Goal: Go to known website: Go to known website

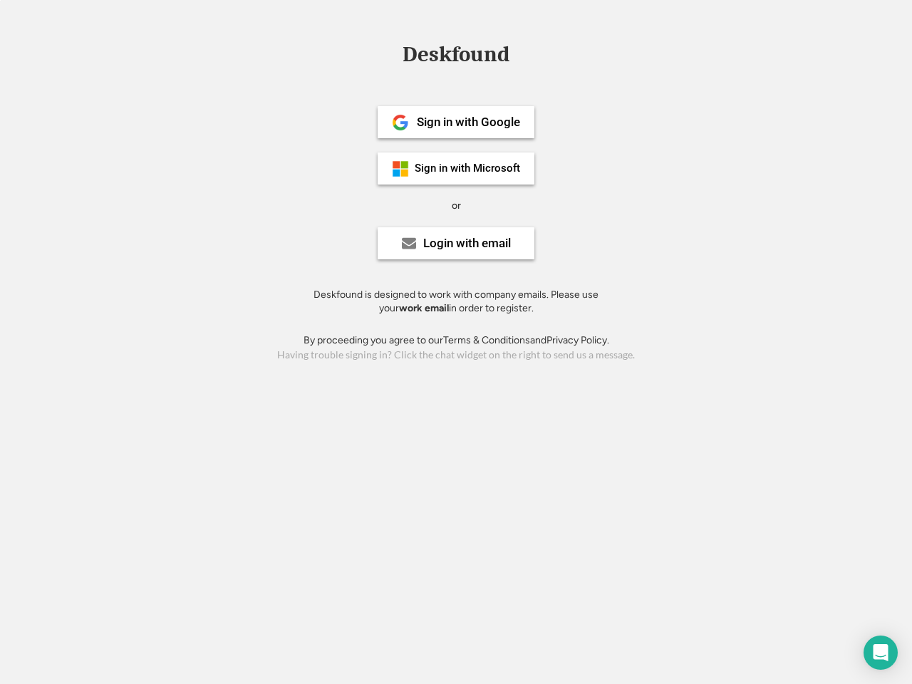
click at [456, 204] on div "or" at bounding box center [456, 206] width 9 height 14
click at [456, 57] on div "Deskfound" at bounding box center [455, 54] width 121 height 22
click at [390, 53] on div "Deskfound" at bounding box center [456, 56] width 912 height 27
click at [456, 57] on div "Deskfound" at bounding box center [455, 54] width 121 height 22
click at [456, 205] on div "or" at bounding box center [456, 206] width 9 height 14
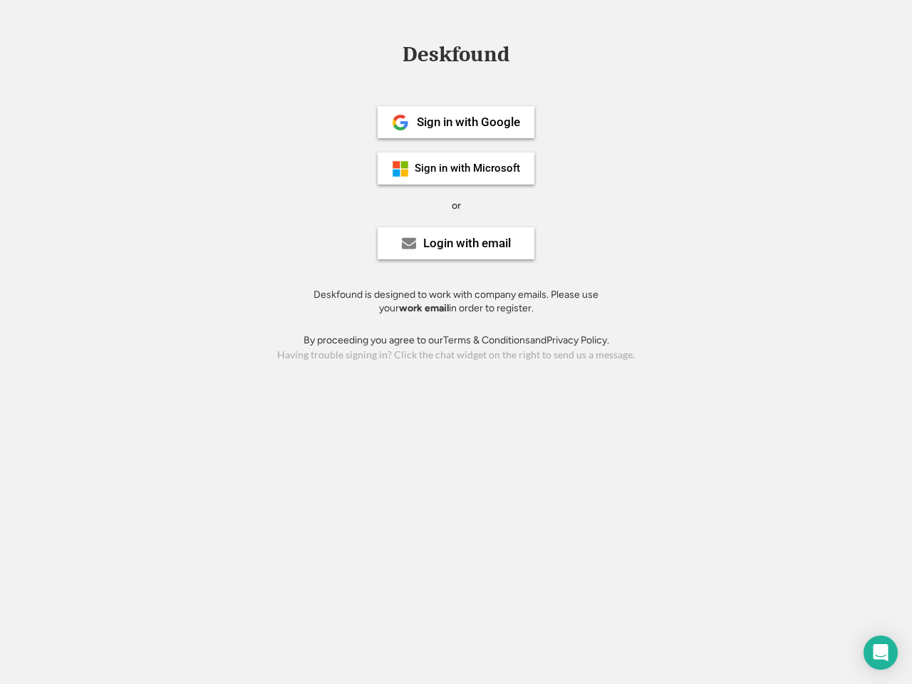
click at [456, 122] on div "Sign in with Google" at bounding box center [468, 122] width 103 height 12
click at [468, 122] on div "Sign in with Google" at bounding box center [468, 122] width 103 height 12
click at [400, 123] on img at bounding box center [400, 122] width 17 height 17
click at [456, 168] on div "Sign in with Microsoft" at bounding box center [467, 168] width 105 height 11
click at [468, 168] on div "Sign in with Microsoft" at bounding box center [467, 168] width 105 height 11
